Goal: Task Accomplishment & Management: Use online tool/utility

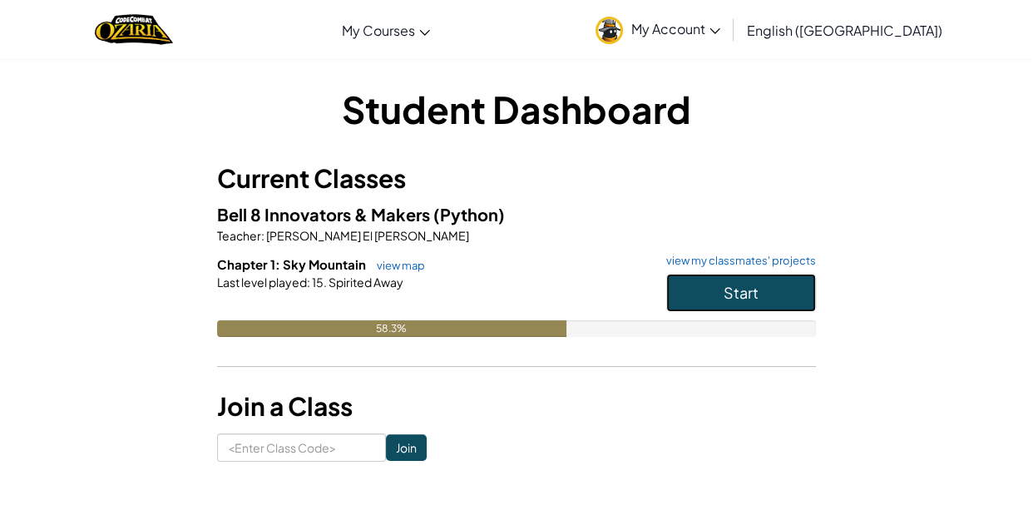
click at [729, 279] on button "Start" at bounding box center [741, 293] width 150 height 38
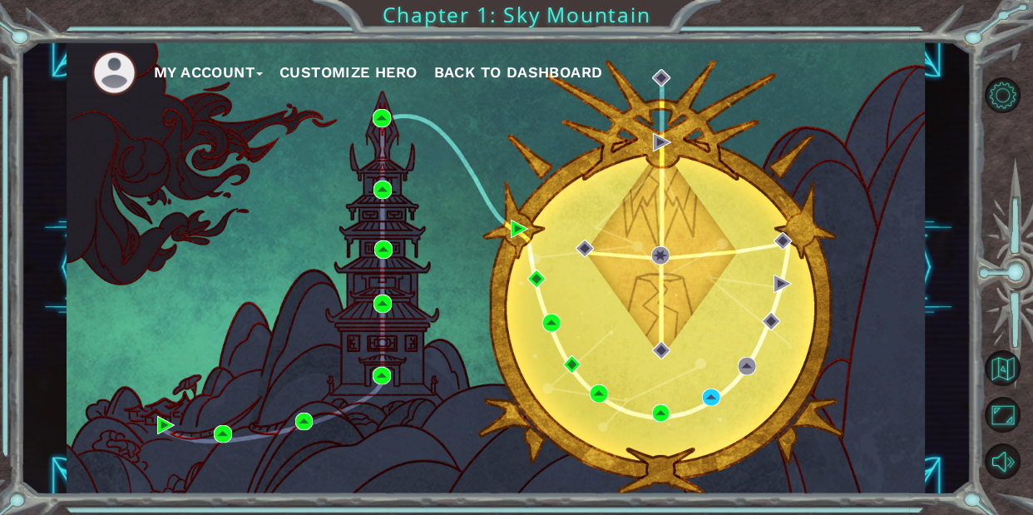
click at [700, 413] on div "My Account Customize Hero Back to Dashboard" at bounding box center [496, 268] width 859 height 453
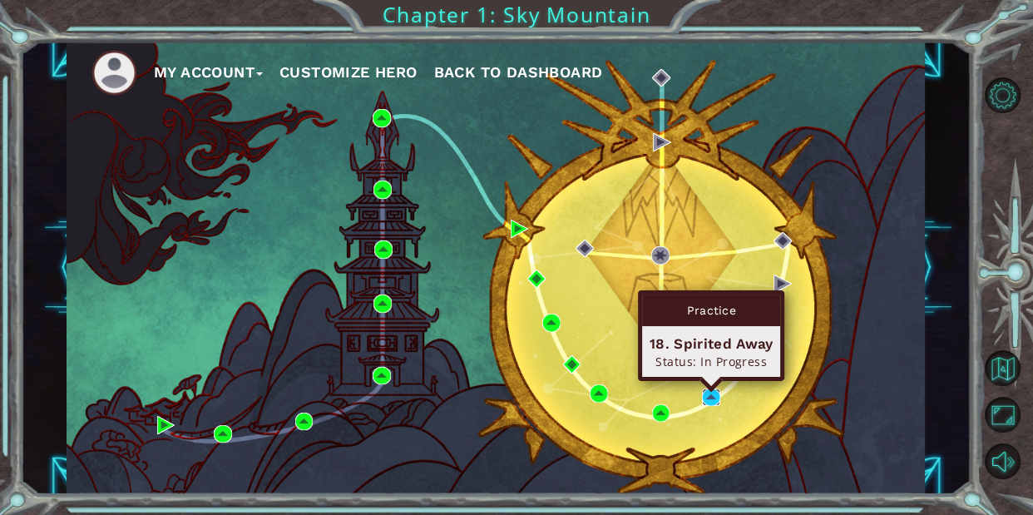
click at [710, 401] on img at bounding box center [711, 397] width 18 height 18
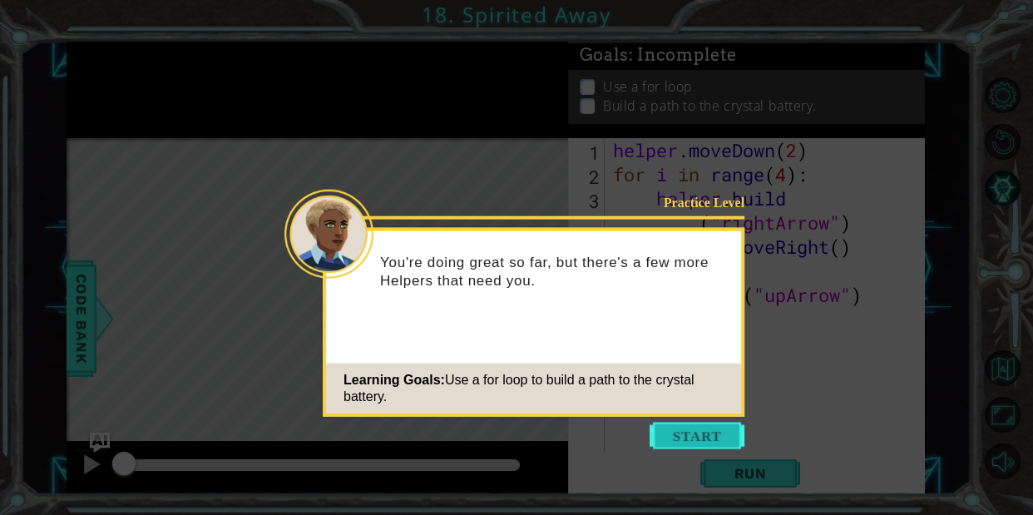
click at [709, 422] on button "Start" at bounding box center [696, 435] width 95 height 27
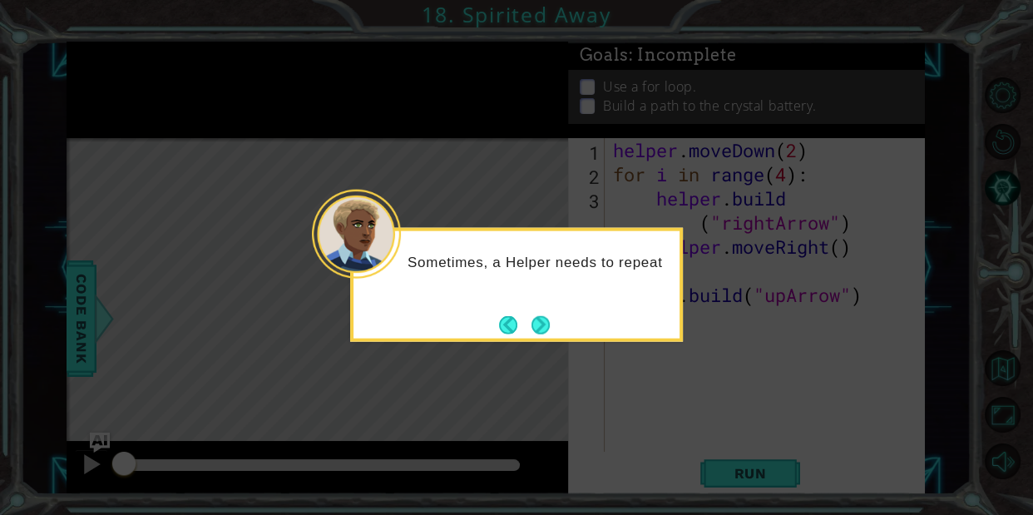
click at [540, 340] on div "Sometimes, a Helper needs to repeat" at bounding box center [516, 285] width 333 height 114
click at [540, 335] on footer at bounding box center [524, 324] width 51 height 25
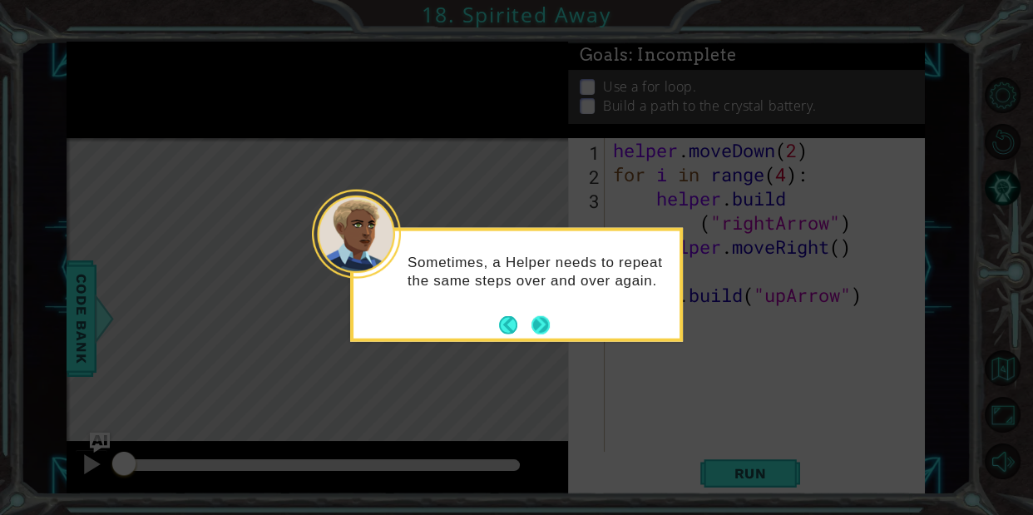
click at [540, 333] on button "Next" at bounding box center [540, 324] width 18 height 18
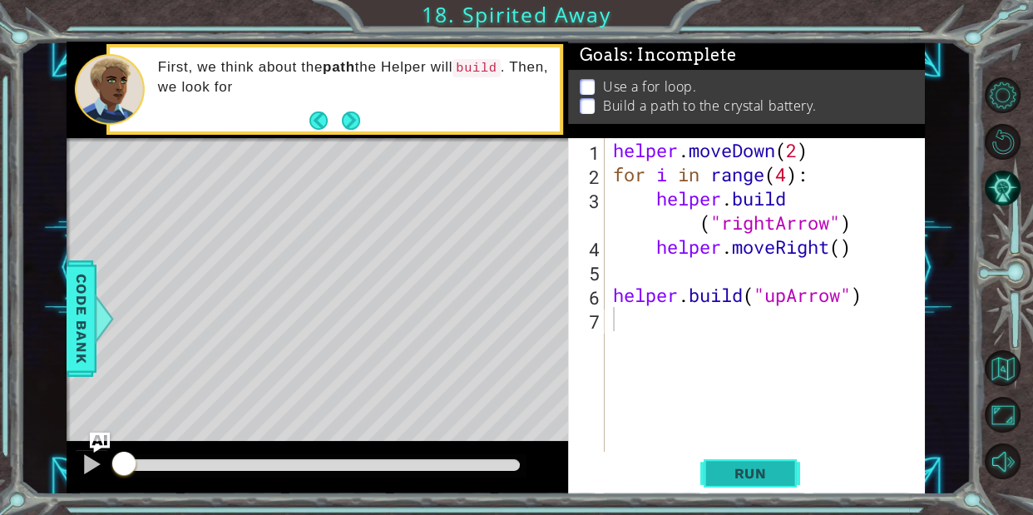
click at [773, 463] on button "Run" at bounding box center [750, 473] width 100 height 36
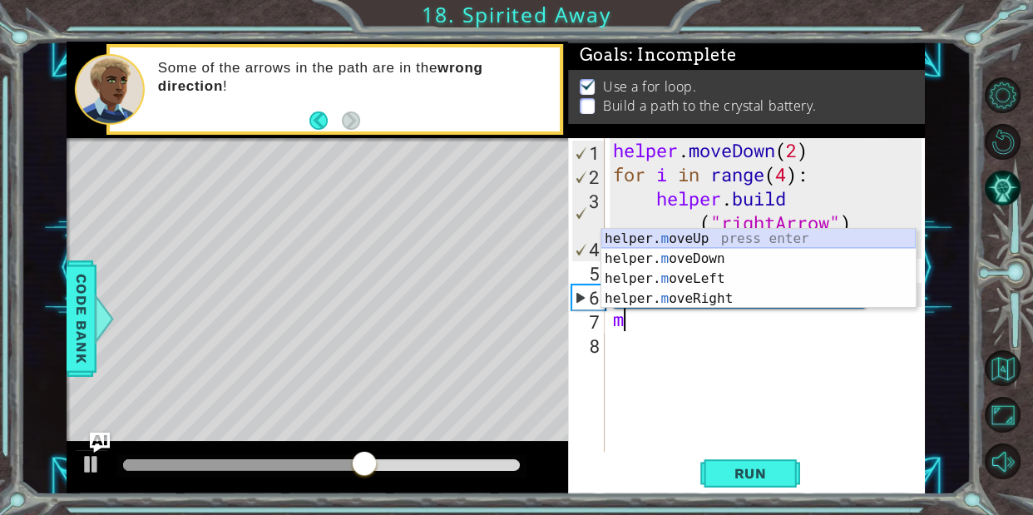
click at [710, 242] on div "helper. m oveUp press enter helper. m oveDown press enter helper. m oveLeft pre…" at bounding box center [758, 289] width 314 height 120
type textarea "helper.moveUp(1)"
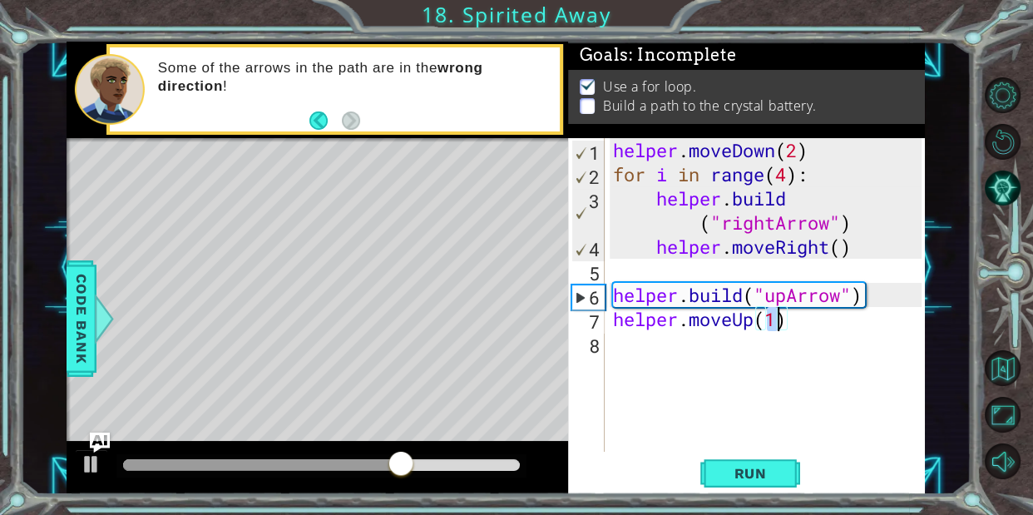
click at [648, 338] on div "helper . moveDown ( 2 ) for i in range ( 4 ) : helper . build ( "rightArrow" ) …" at bounding box center [769, 319] width 320 height 362
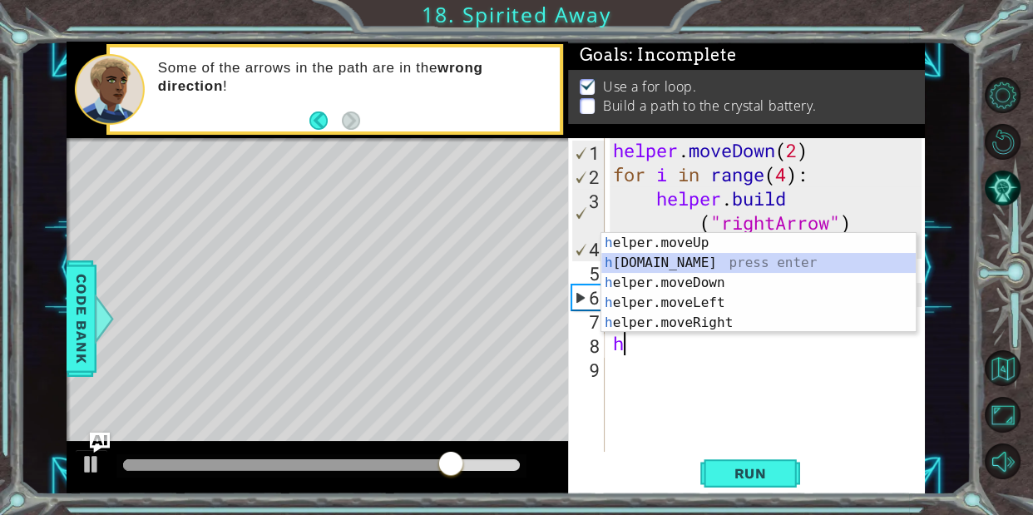
click at [697, 257] on div "h elper.moveUp press enter h [DOMAIN_NAME] press enter h elper.moveDown press e…" at bounding box center [758, 303] width 314 height 140
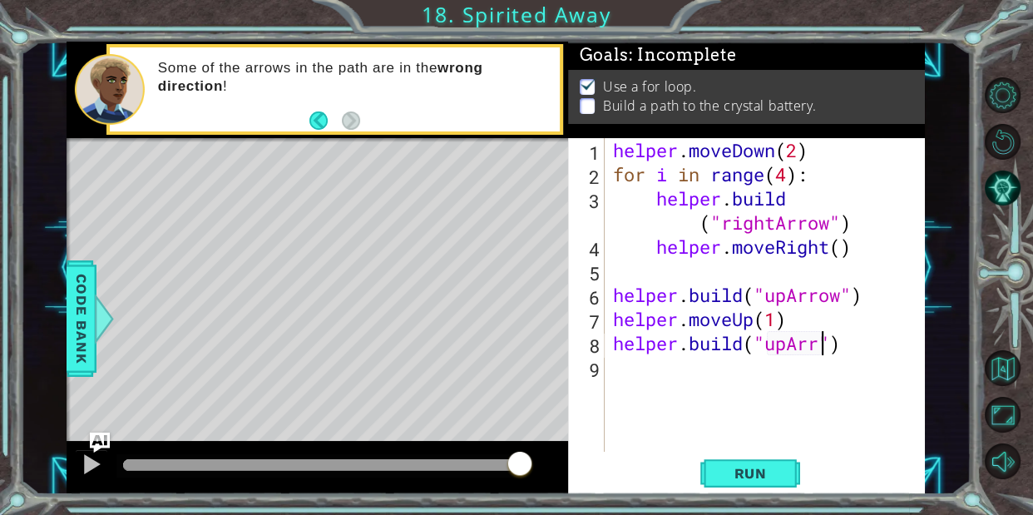
scroll to position [0, 10]
type textarea "[DOMAIN_NAME]("upArrow")"
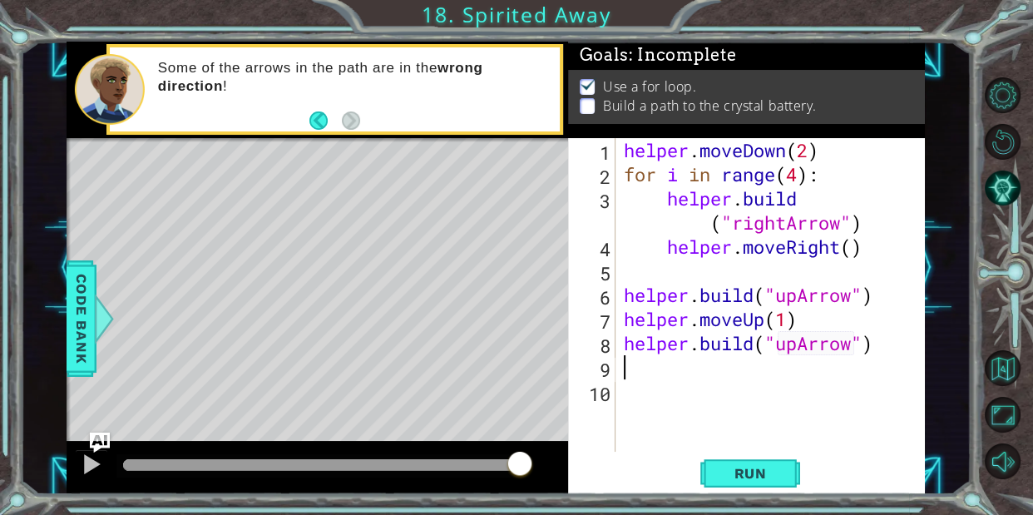
scroll to position [0, 0]
click at [791, 481] on button "Run" at bounding box center [750, 473] width 100 height 36
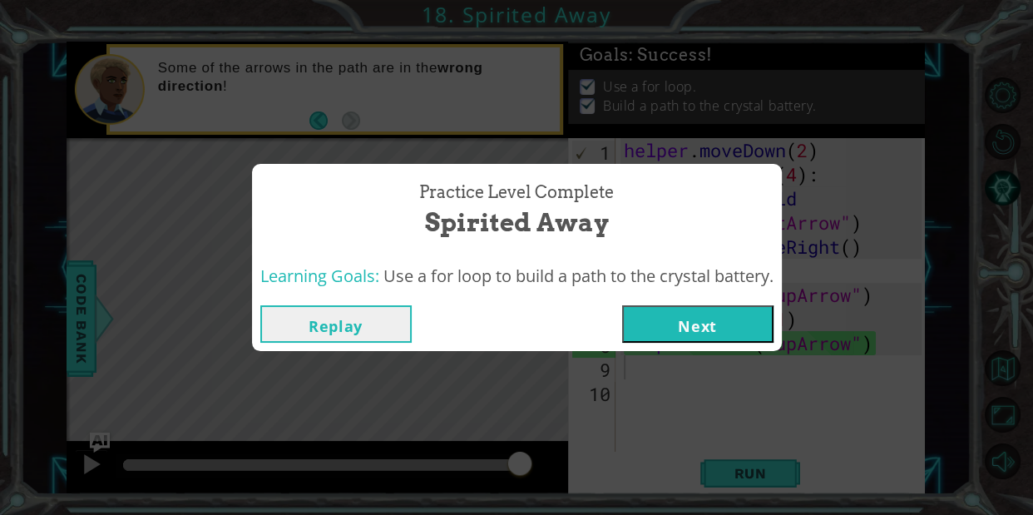
click at [766, 331] on button "Next" at bounding box center [697, 323] width 151 height 37
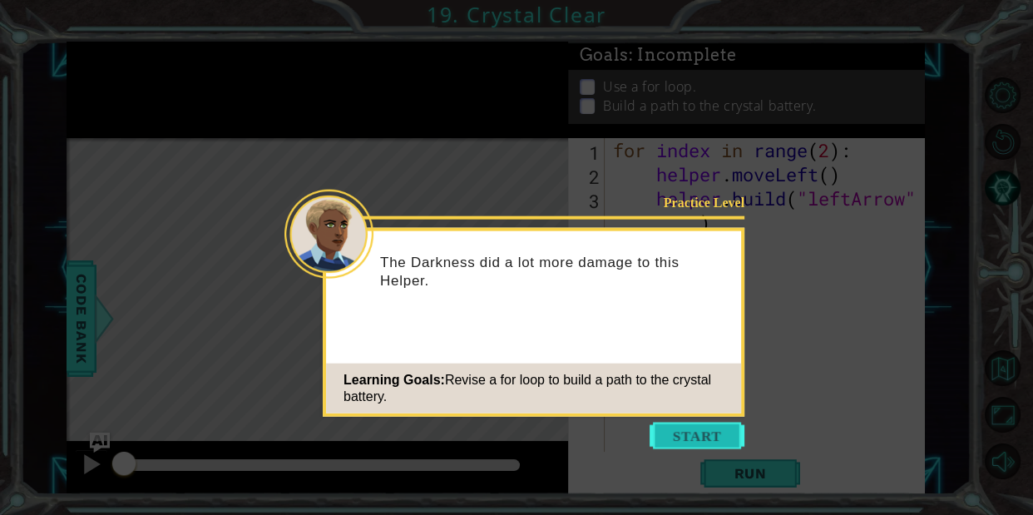
click at [691, 424] on button "Start" at bounding box center [696, 435] width 95 height 27
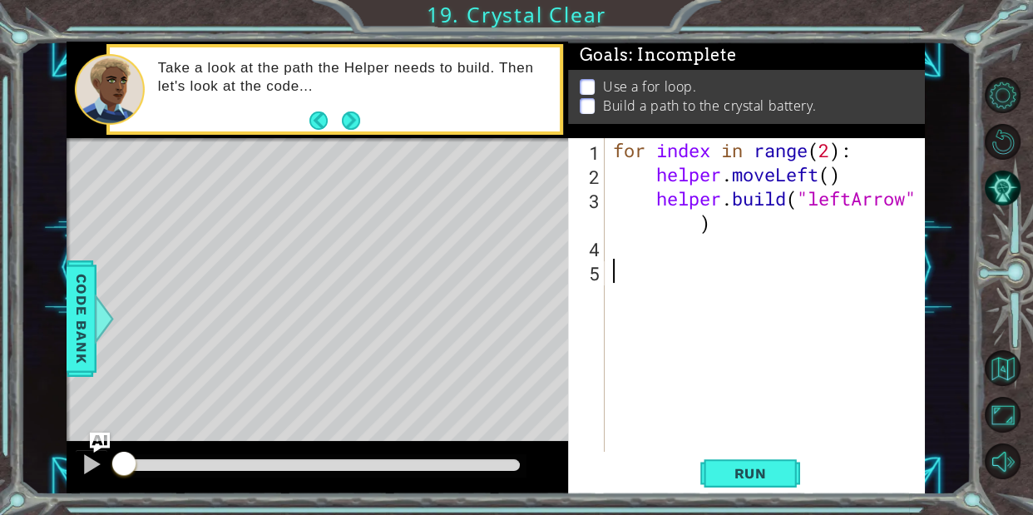
click at [673, 228] on div "for index in range ( 2 ) : helper . moveLeft ( ) helper . build ( "leftArrow" )" at bounding box center [769, 319] width 320 height 362
type textarea "[DOMAIN_NAME]("leftArrow")"
click at [648, 247] on div "for index in range ( 2 ) : helper . moveLeft ( ) helper . build ( "leftArrow" )" at bounding box center [769, 319] width 320 height 362
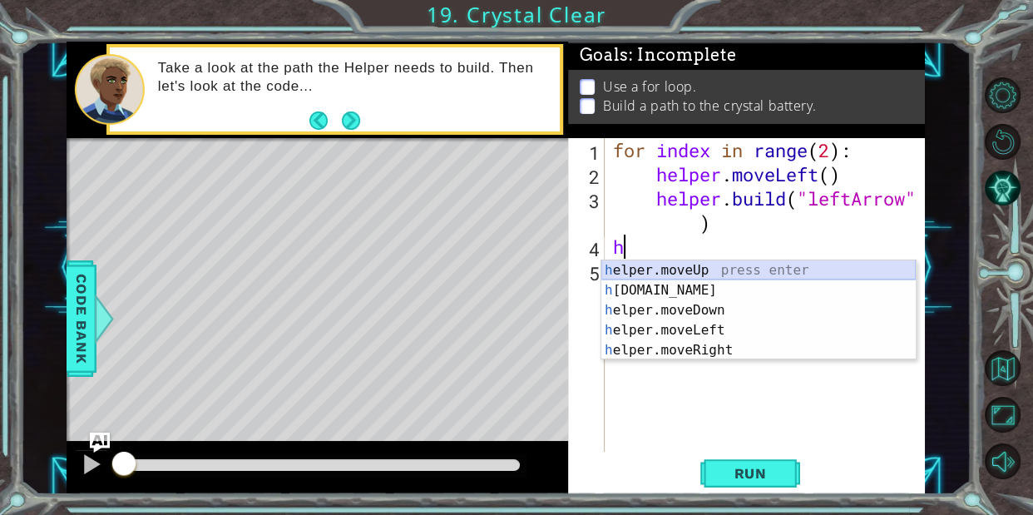
click at [697, 273] on div "h elper.moveUp press enter h [DOMAIN_NAME] press enter h elper.moveDown press e…" at bounding box center [758, 330] width 314 height 140
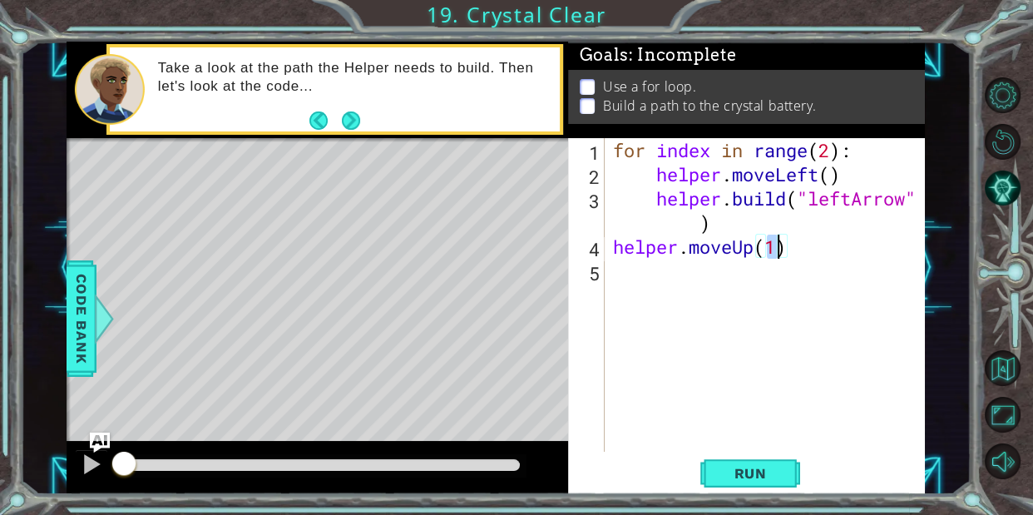
click at [688, 274] on div "for index in range ( 2 ) : helper . moveLeft ( ) helper . build ( "leftArrow" )…" at bounding box center [769, 319] width 320 height 362
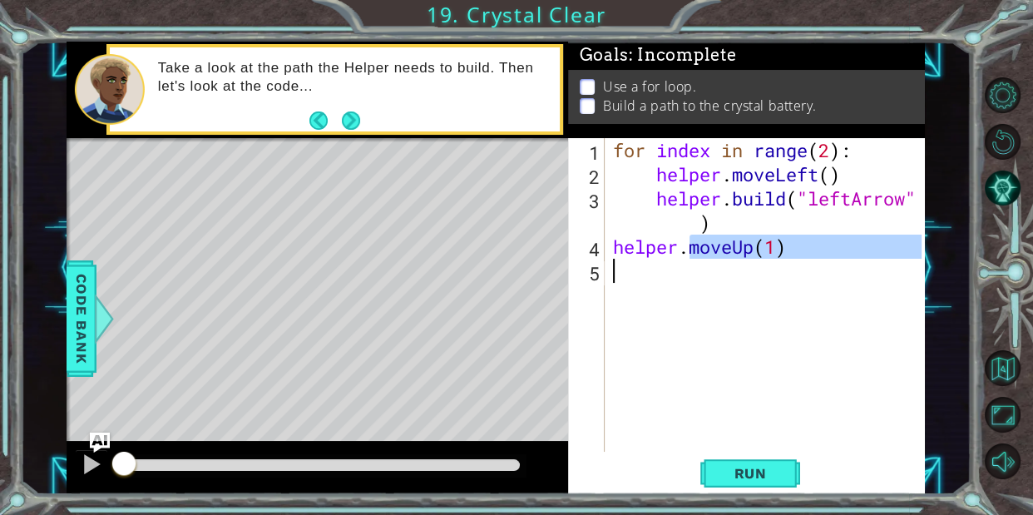
scroll to position [0, 2]
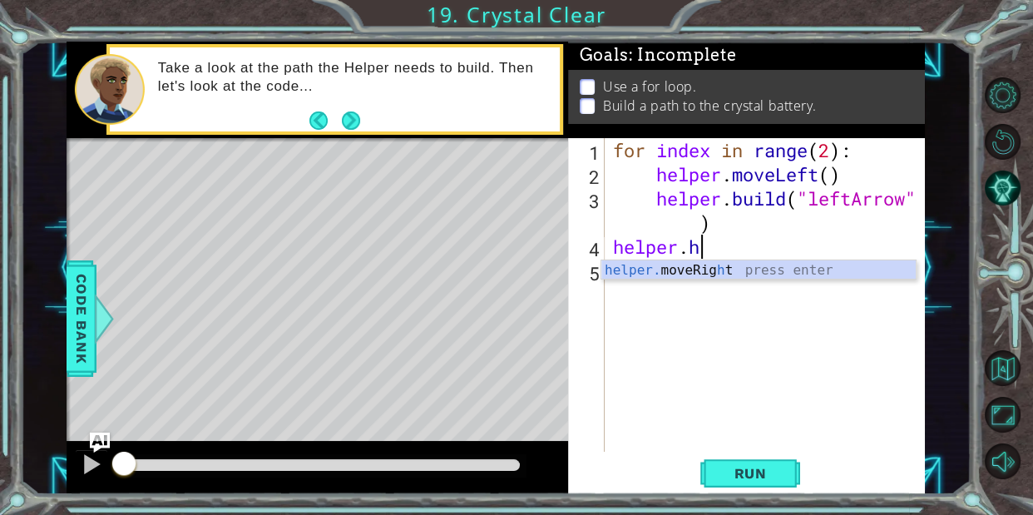
click at [760, 250] on div "for index in range ( 2 ) : helper . moveLeft ( ) helper . build ( "leftArrow" )…" at bounding box center [769, 319] width 320 height 362
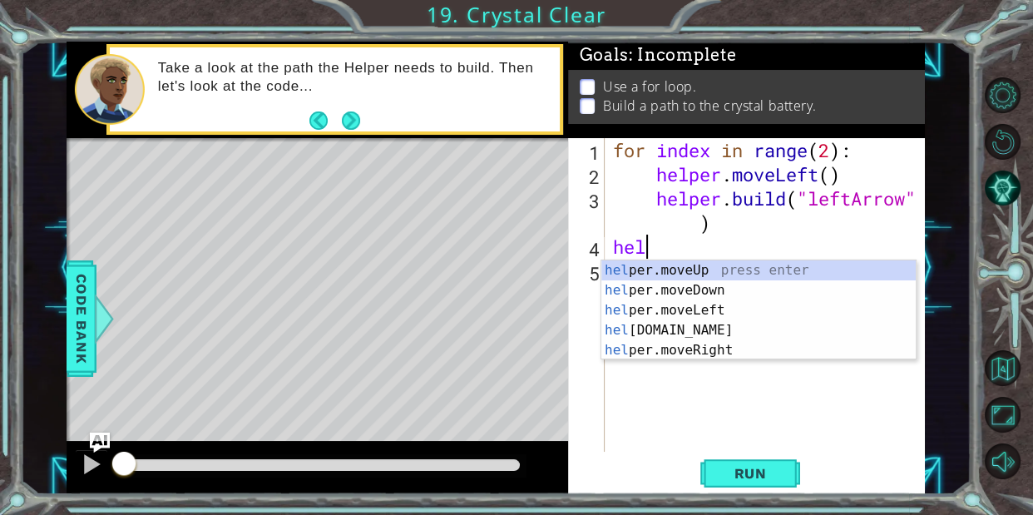
scroll to position [0, 0]
type textarea "h"
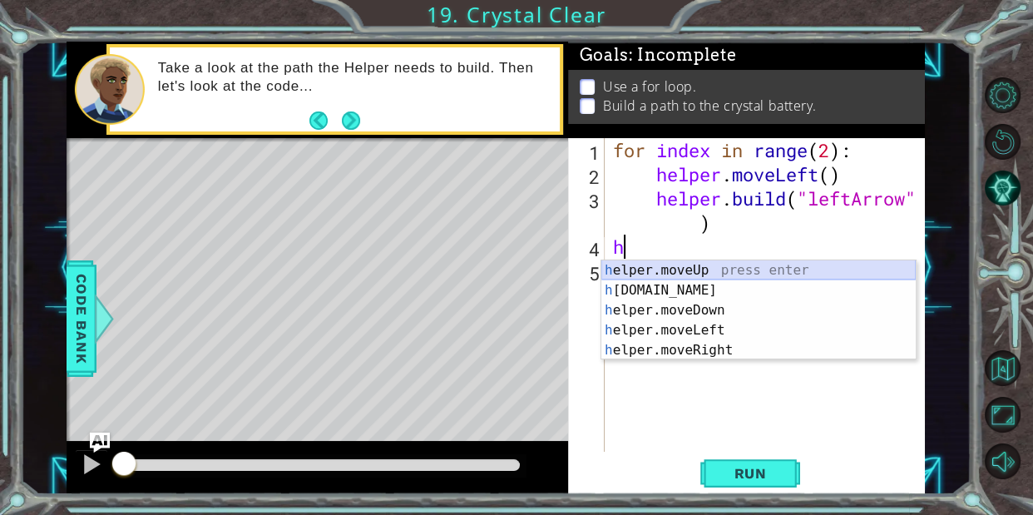
click at [760, 275] on div "h elper.moveUp press enter h [DOMAIN_NAME] press enter h elper.moveDown press e…" at bounding box center [758, 330] width 314 height 140
type textarea "helper.moveUp(1)"
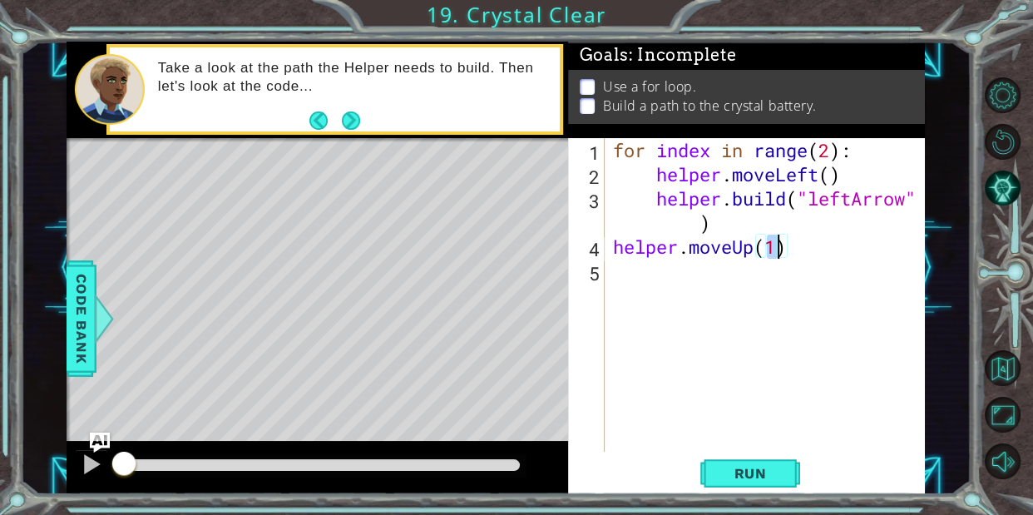
click at [671, 269] on div "for index in range ( 2 ) : helper . moveLeft ( ) helper . build ( "leftArrow" )…" at bounding box center [769, 319] width 320 height 362
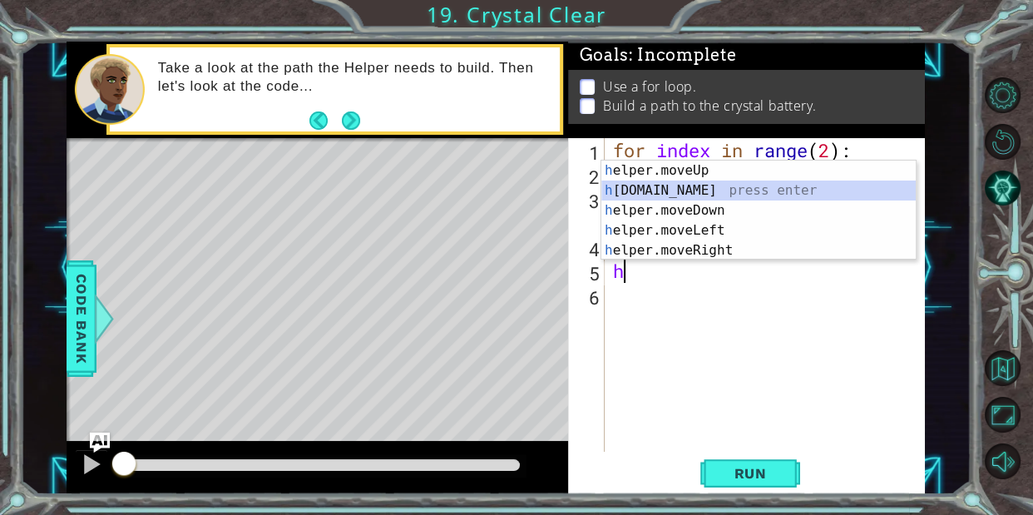
click at [686, 191] on div "h elper.moveUp press enter h [DOMAIN_NAME] press enter h elper.moveDown press e…" at bounding box center [758, 230] width 314 height 140
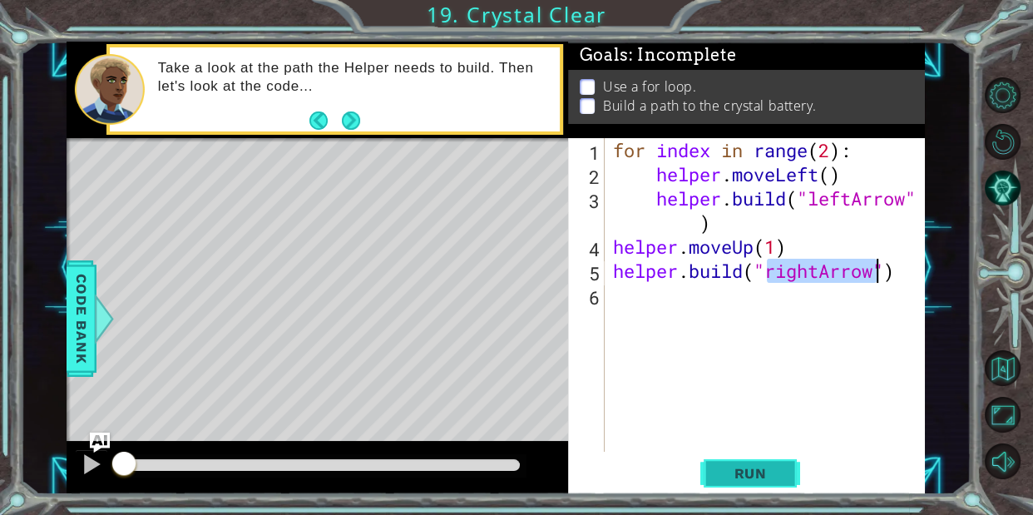
type textarea "[DOMAIN_NAME]("rightArrow")"
click at [742, 481] on button "Run" at bounding box center [750, 473] width 100 height 36
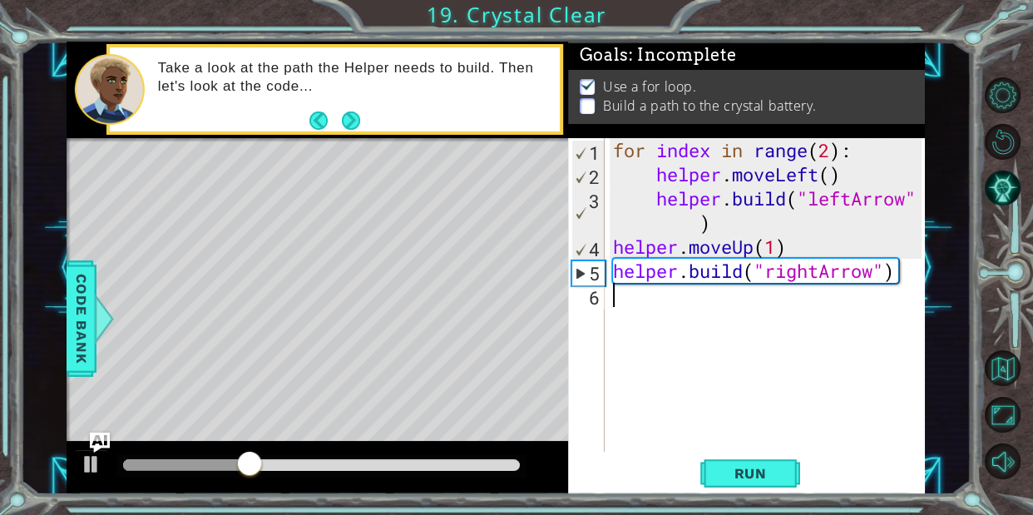
click at [637, 285] on div "for index in range ( 2 ) : helper . moveLeft ( ) helper . build ( "leftArrow" )…" at bounding box center [769, 319] width 320 height 362
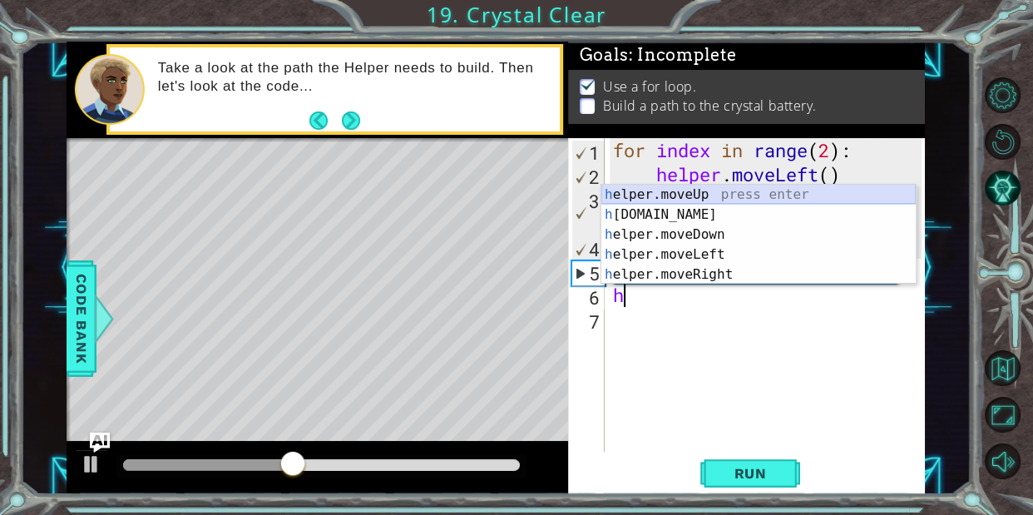
click at [697, 194] on div "h elper.moveUp press enter h [DOMAIN_NAME] press enter h elper.moveDown press e…" at bounding box center [758, 255] width 314 height 140
type textarea "helper.moveUp(1)"
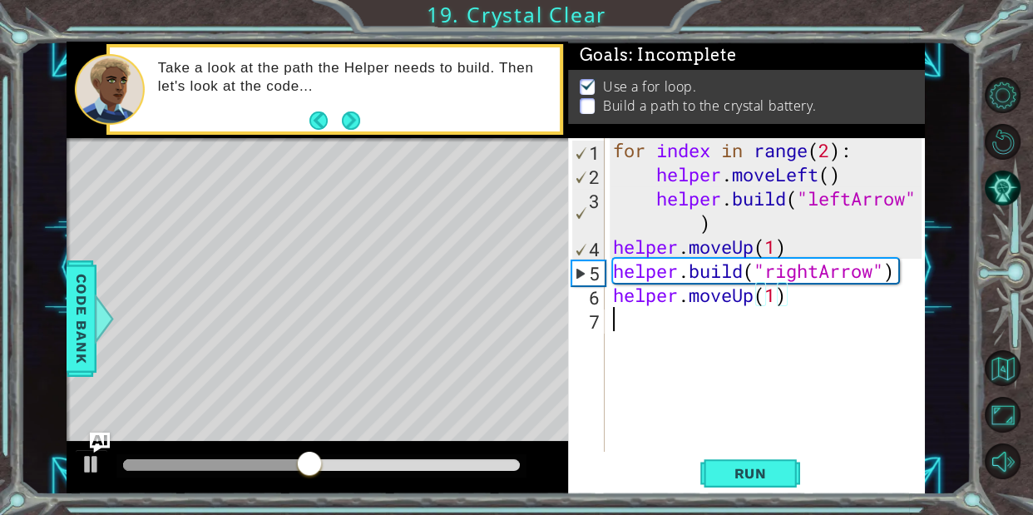
click at [619, 328] on div "for index in range ( 2 ) : helper . moveLeft ( ) helper . build ( "leftArrow" )…" at bounding box center [769, 319] width 320 height 362
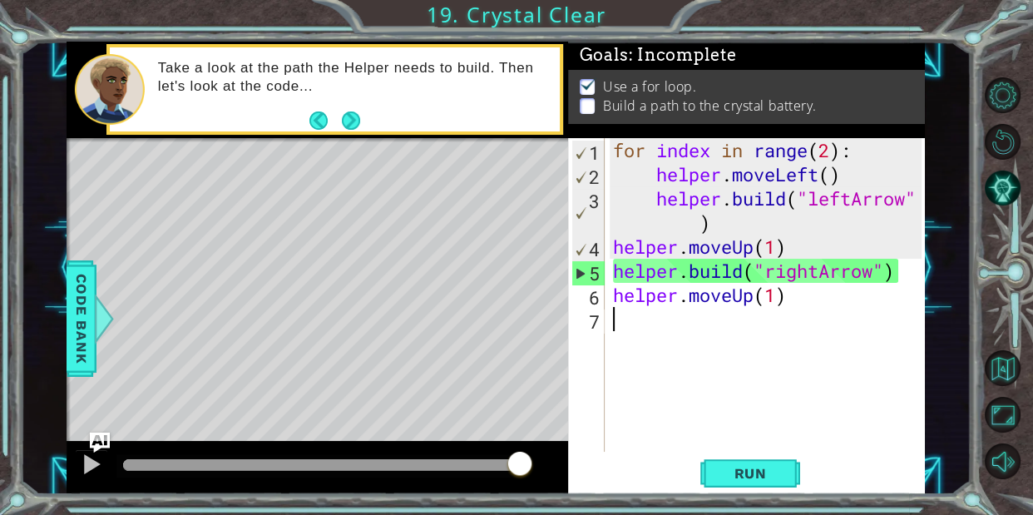
click at [620, 294] on div "for index in range ( 2 ) : helper . moveLeft ( ) helper . build ( "leftArrow" )…" at bounding box center [769, 319] width 320 height 362
click at [616, 298] on div "for index in range ( 2 ) : helper . moveLeft ( ) helper . build ( "leftArrow" )…" at bounding box center [769, 319] width 320 height 362
type textarea "helper.moveUp(1)"
click at [766, 465] on span "Run" at bounding box center [750, 473] width 66 height 17
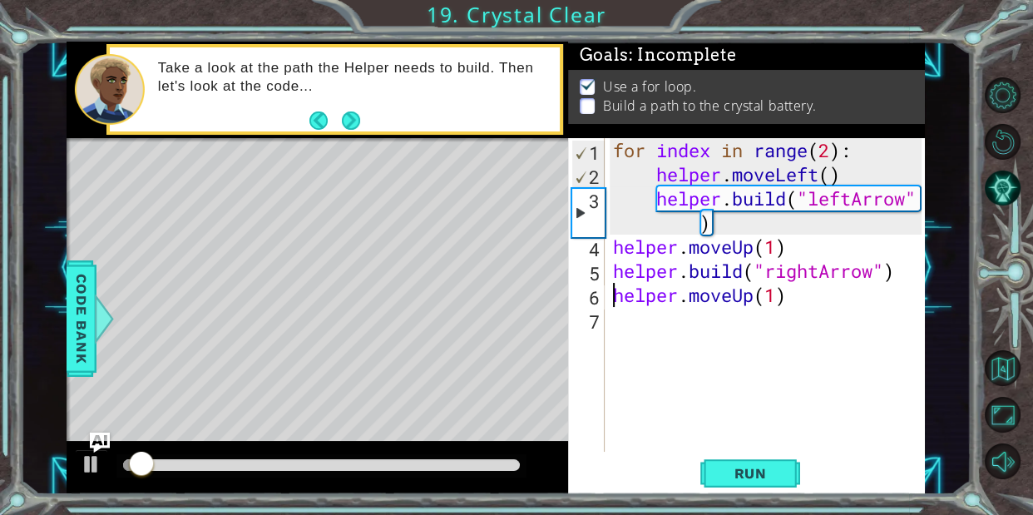
click at [776, 258] on div "for index in range ( 2 ) : helper . moveLeft ( ) helper . build ( "leftArrow" )…" at bounding box center [769, 319] width 320 height 362
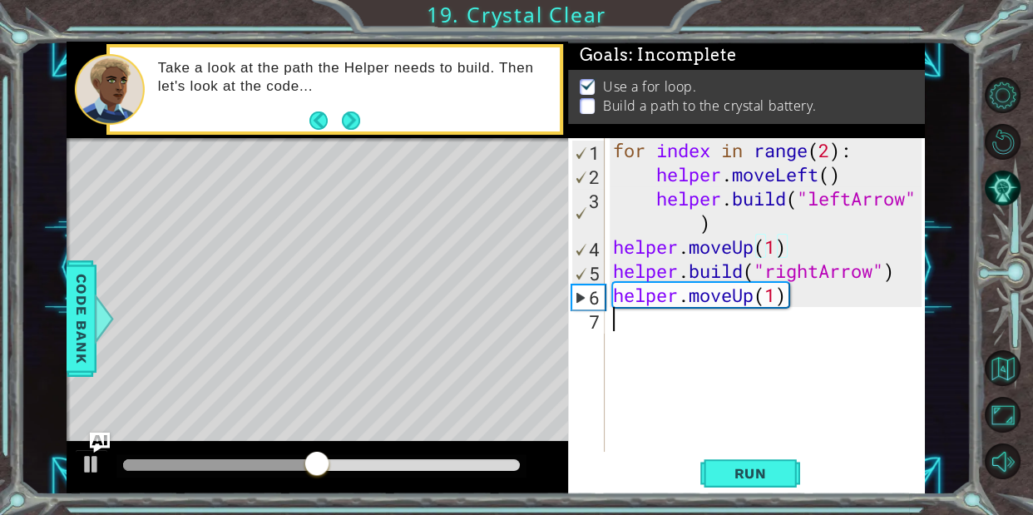
click at [687, 329] on div "for index in range ( 2 ) : helper . moveLeft ( ) helper . build ( "leftArrow" )…" at bounding box center [769, 319] width 320 height 362
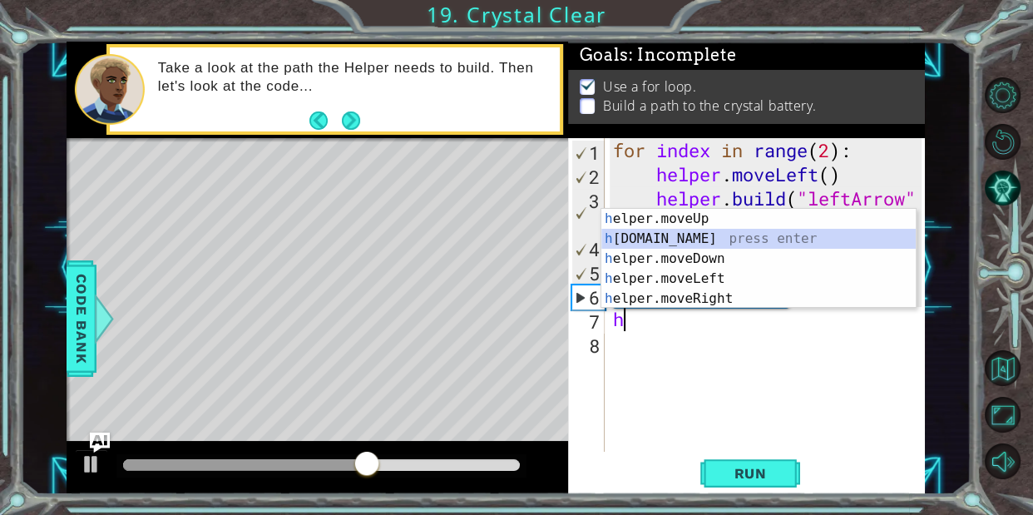
click at [729, 241] on div "h elper.moveUp press enter h [DOMAIN_NAME] press enter h elper.moveDown press e…" at bounding box center [758, 279] width 314 height 140
type textarea "[DOMAIN_NAME]("rightArrow")"
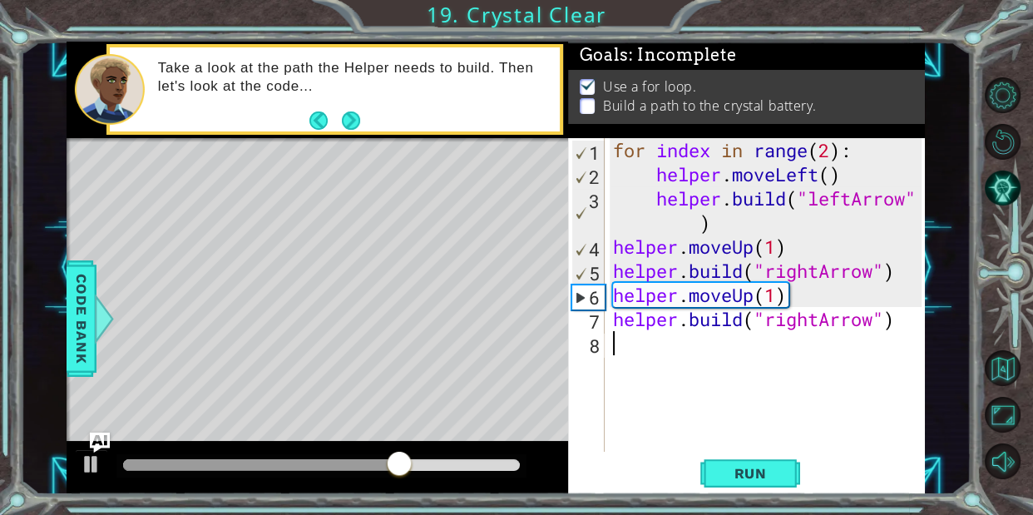
click at [702, 338] on div "for index in range ( 2 ) : helper . moveLeft ( ) helper . build ( "leftArrow" )…" at bounding box center [769, 319] width 320 height 362
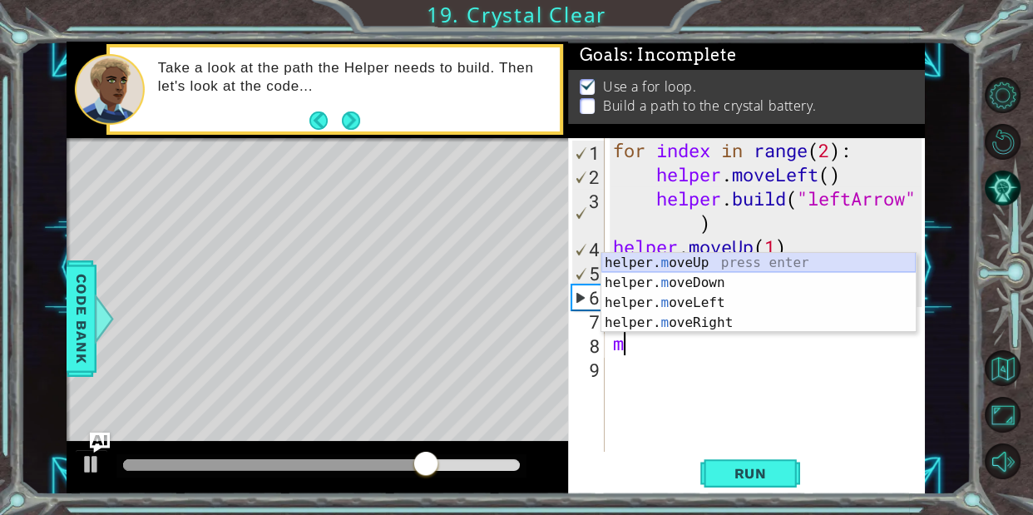
click at [671, 267] on div "helper. m oveUp press enter helper. m oveDown press enter helper. m oveLeft pre…" at bounding box center [758, 313] width 314 height 120
type textarea "helper.moveUp(1)"
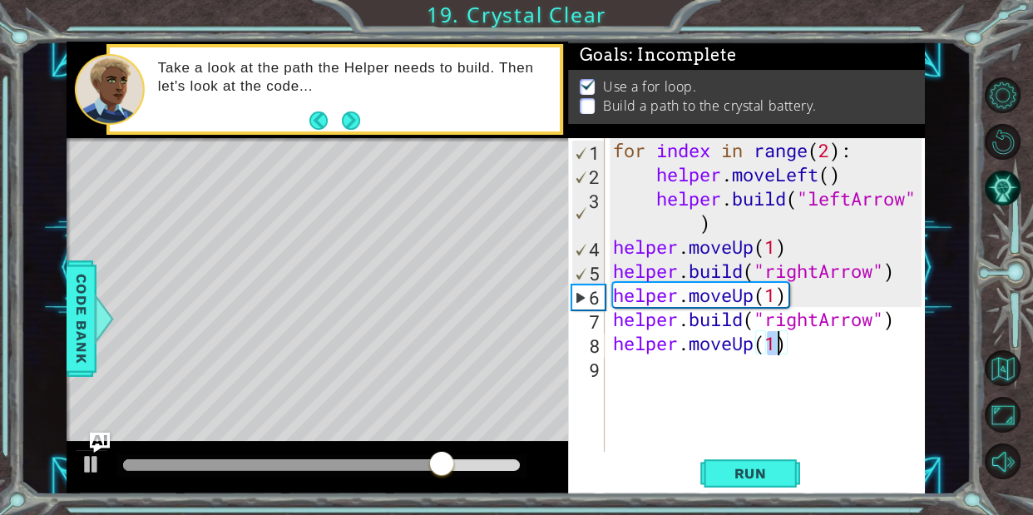
click at [643, 367] on div "for index in range ( 2 ) : helper . moveLeft ( ) helper . build ( "leftArrow" )…" at bounding box center [769, 319] width 320 height 362
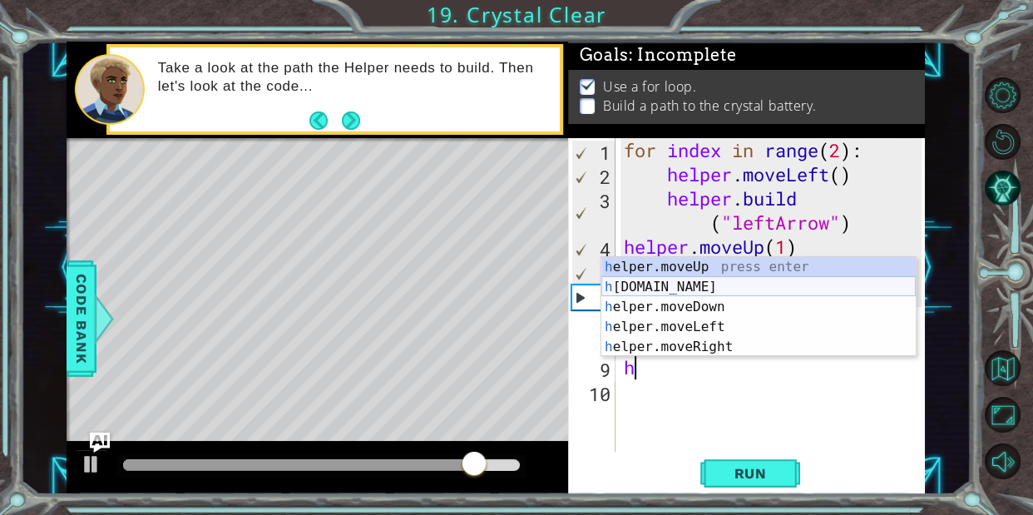
click at [674, 278] on div "h elper.moveUp press enter h [DOMAIN_NAME] press enter h elper.moveDown press e…" at bounding box center [758, 327] width 314 height 140
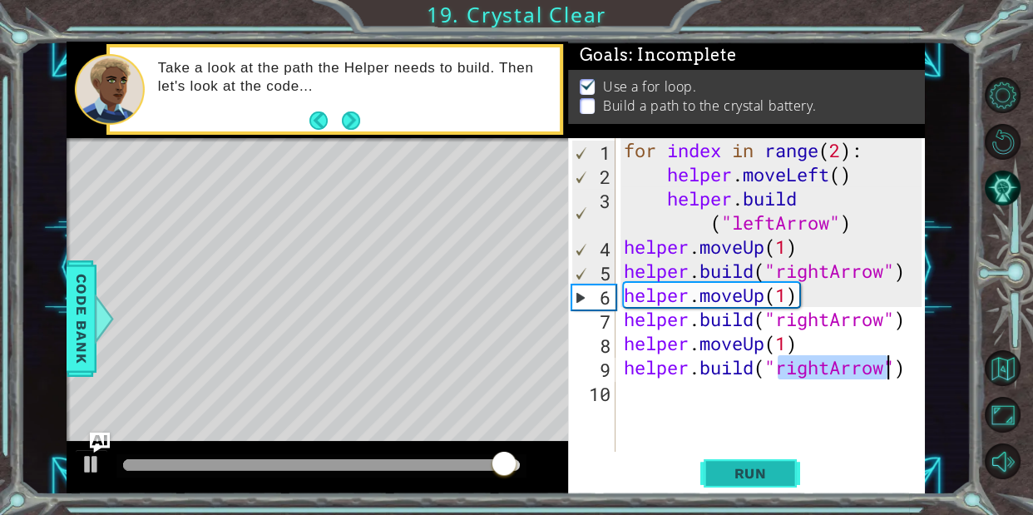
click at [768, 466] on span "Run" at bounding box center [750, 473] width 66 height 17
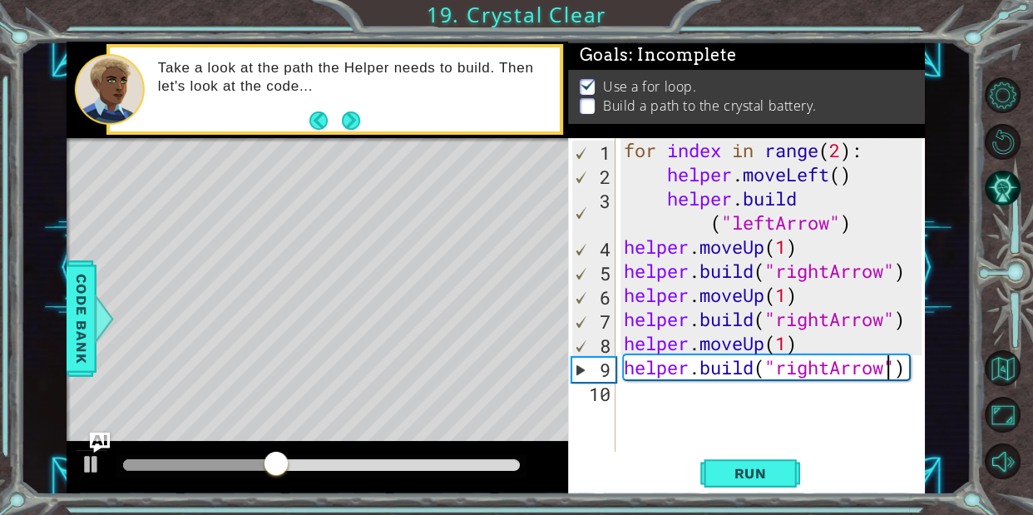
click at [789, 243] on div "for index in range ( 2 ) : helper . moveLeft ( ) helper . build ( "leftArrow" )…" at bounding box center [775, 319] width 310 height 362
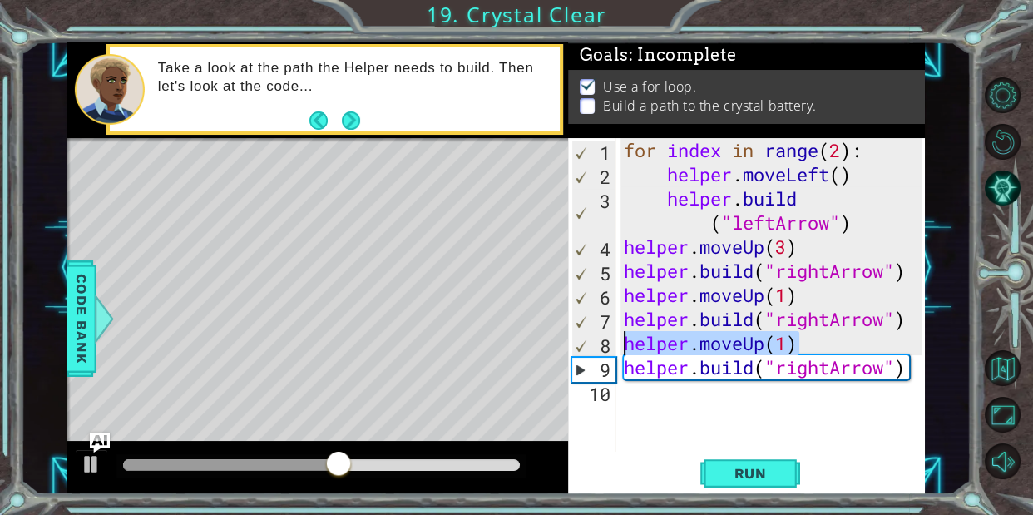
click at [557, 347] on div "1 ההההההההההההההההההההההההההההההההההההההההההההההההההההההההההההההההההההההההההההה…" at bounding box center [496, 268] width 859 height 453
type textarea "helper.moveUp(1)"
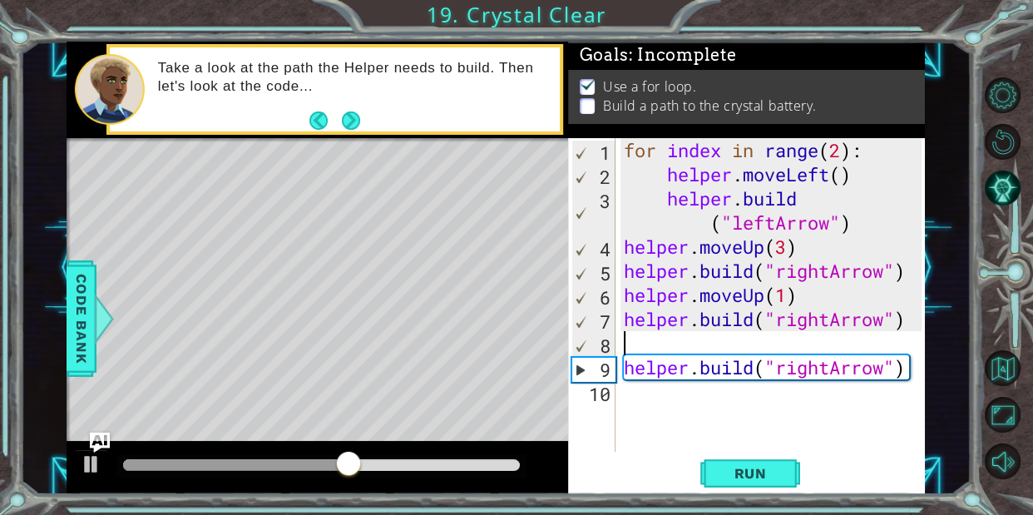
scroll to position [0, 0]
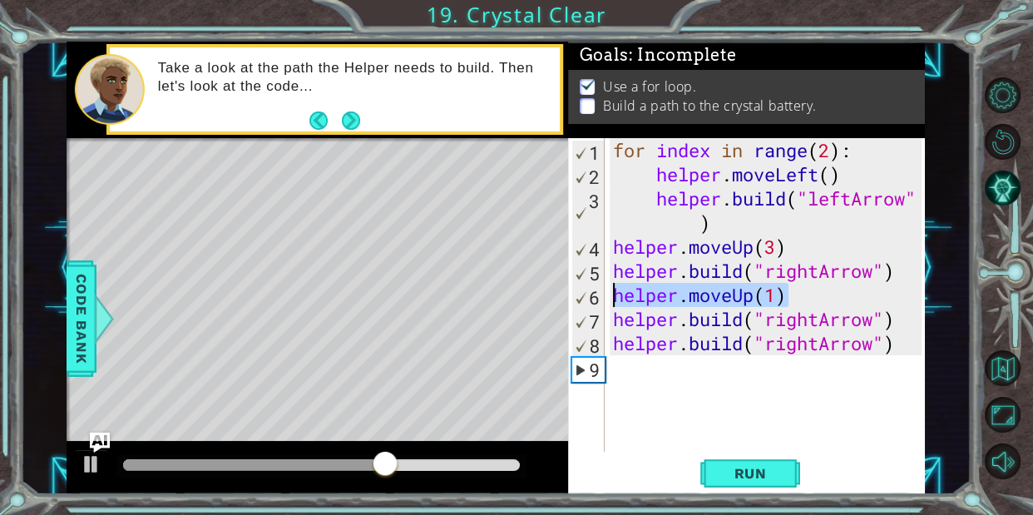
click at [525, 298] on div "1 ההההההההההההההההההההההההההההההההההההההההההההההההההההההההההההההההההההההההההההה…" at bounding box center [496, 268] width 859 height 453
type textarea "helper.moveUp(1)"
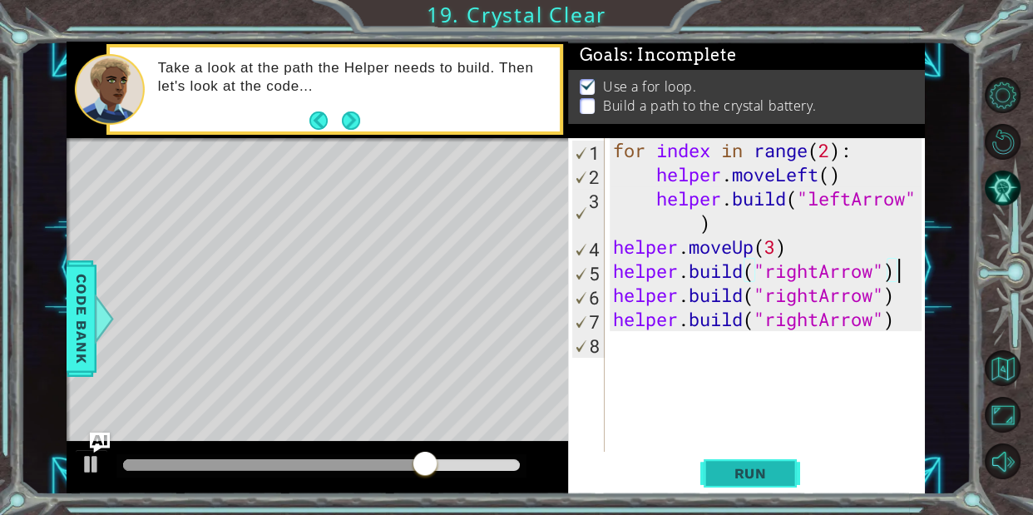
type textarea "[DOMAIN_NAME]("rightArrow")"
click at [781, 465] on span "Run" at bounding box center [750, 473] width 66 height 17
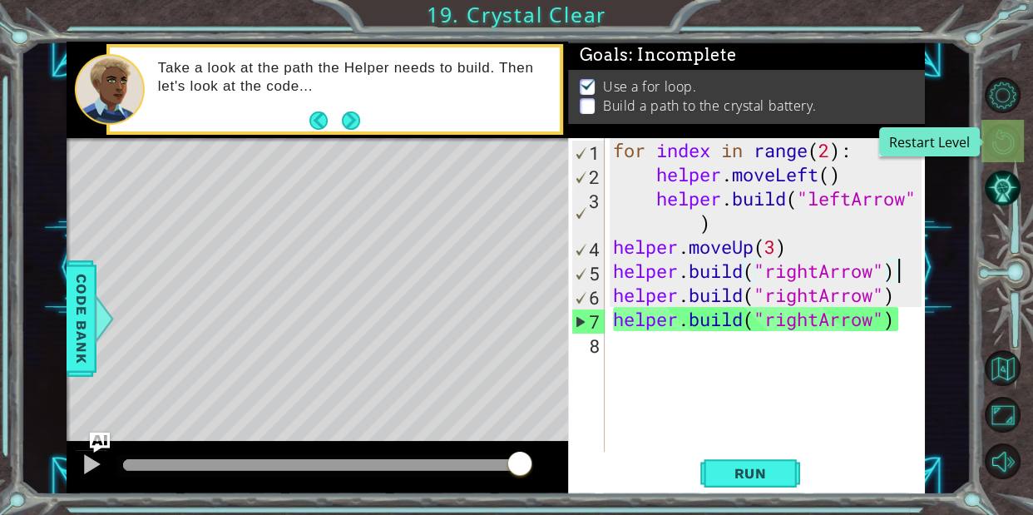
click at [991, 131] on button "Restart Level" at bounding box center [1002, 142] width 36 height 36
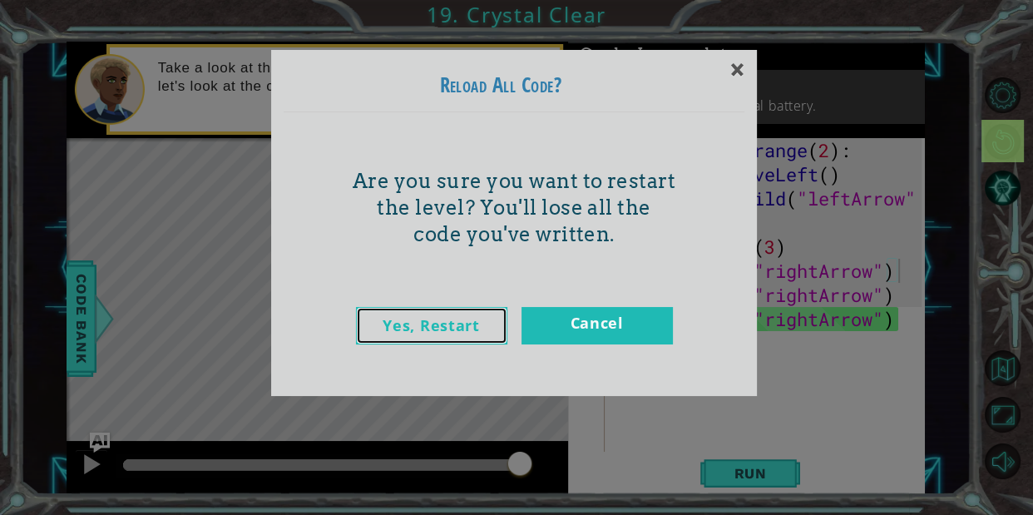
click at [472, 336] on link "Yes, Restart" at bounding box center [431, 325] width 151 height 37
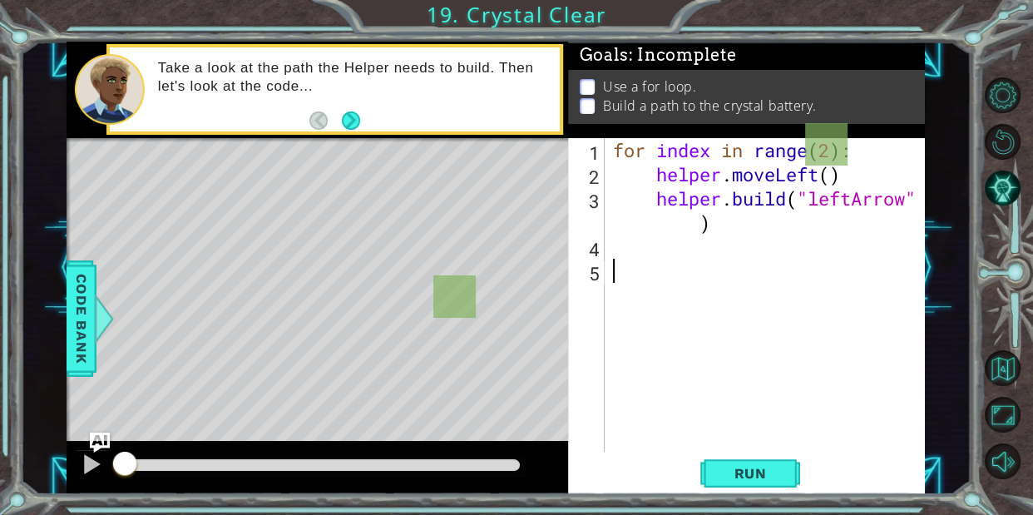
click at [827, 145] on div "for index in range ( 2 ) : helper . moveLeft ( ) helper . build ( "leftArrow" )" at bounding box center [769, 319] width 320 height 362
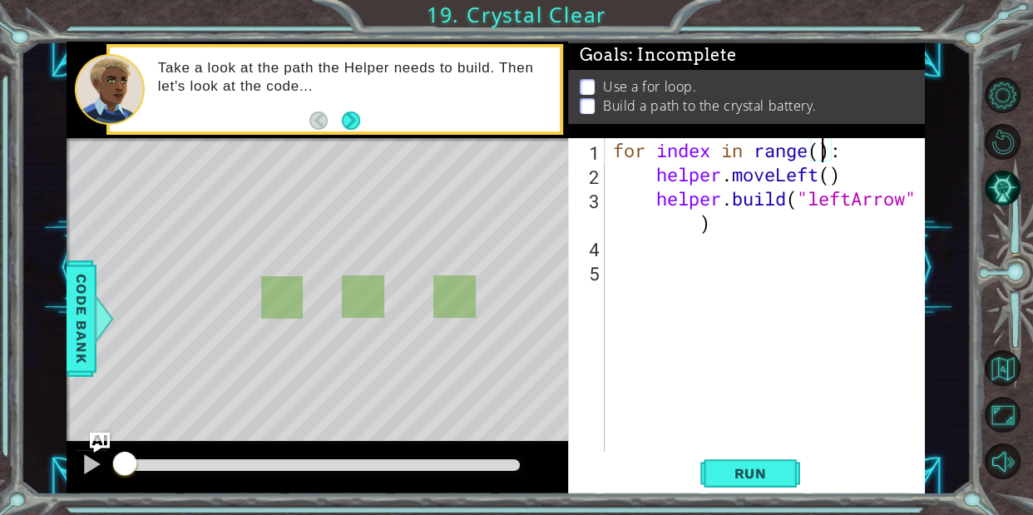
type textarea "for index in range(4):"
click at [618, 248] on div "for index in range ( 4 ) : helper . moveLeft ( ) helper . build ( "leftArrow" )" at bounding box center [769, 319] width 320 height 362
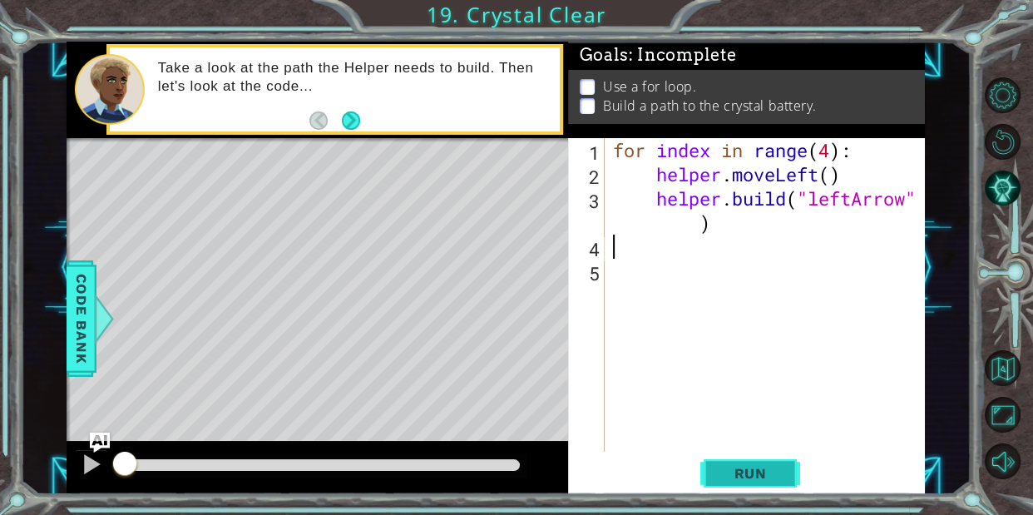
click at [717, 465] on span "Run" at bounding box center [750, 473] width 66 height 17
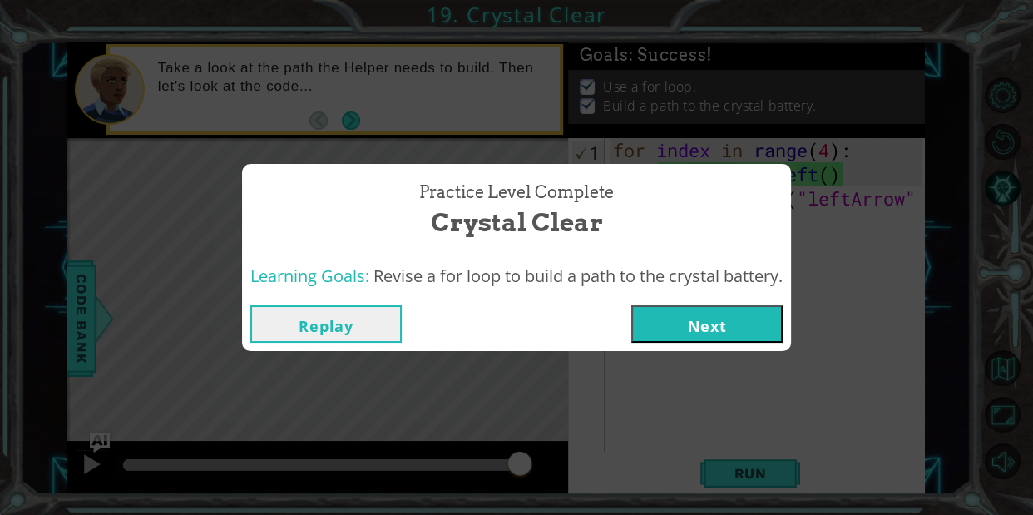
click at [737, 301] on div "Replay Next" at bounding box center [516, 324] width 549 height 54
click at [739, 306] on button "Next" at bounding box center [706, 323] width 151 height 37
